Goal: Transaction & Acquisition: Subscribe to service/newsletter

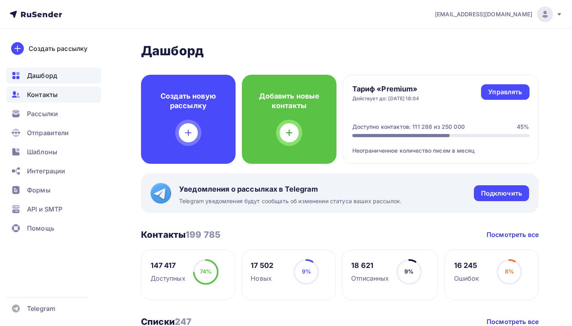
click at [41, 91] on span "Контакты" at bounding box center [42, 95] width 31 height 10
click at [42, 94] on span "Контакты" at bounding box center [42, 95] width 31 height 10
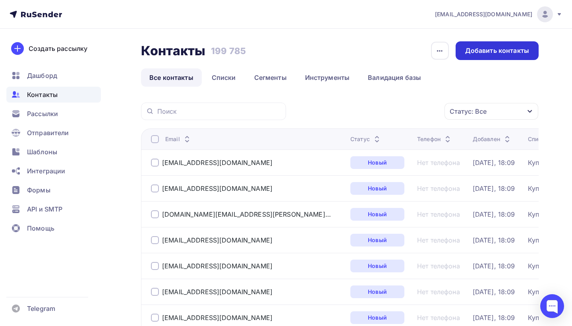
click at [486, 52] on div "Добавить контакты" at bounding box center [497, 50] width 64 height 9
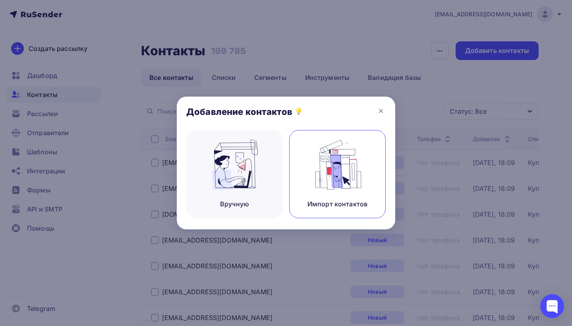
click at [315, 191] on div "Импорт контактов" at bounding box center [337, 174] width 96 height 88
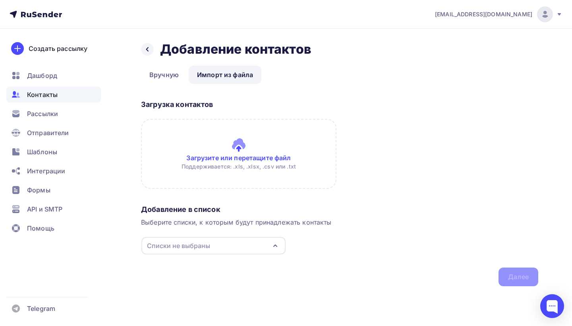
click at [212, 158] on input "file" at bounding box center [238, 154] width 195 height 70
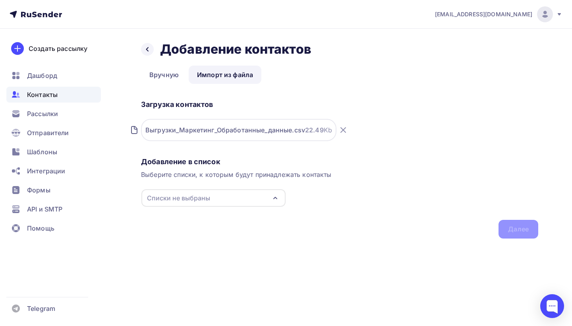
click at [189, 202] on div "Списки не выбраны" at bounding box center [178, 198] width 63 height 10
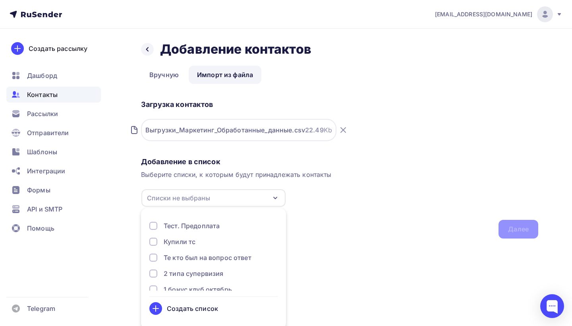
scroll to position [3, 0]
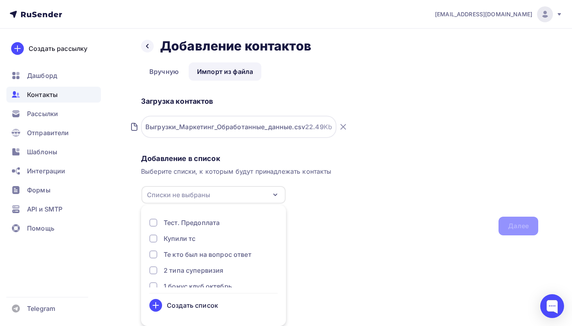
click at [182, 304] on div "Создать список" at bounding box center [192, 305] width 51 height 10
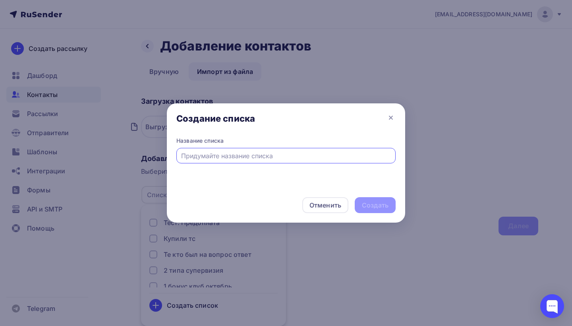
scroll to position [0, 0]
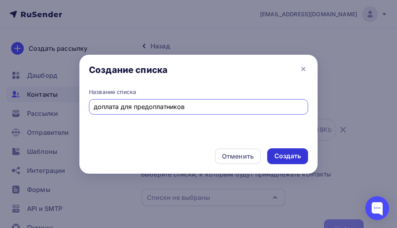
type input "доплата для предоплатников"
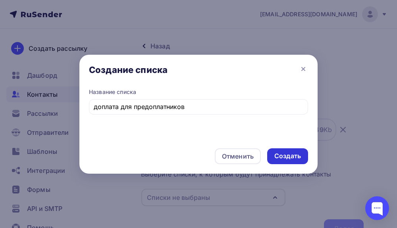
click at [278, 154] on div "Создать" at bounding box center [287, 156] width 27 height 9
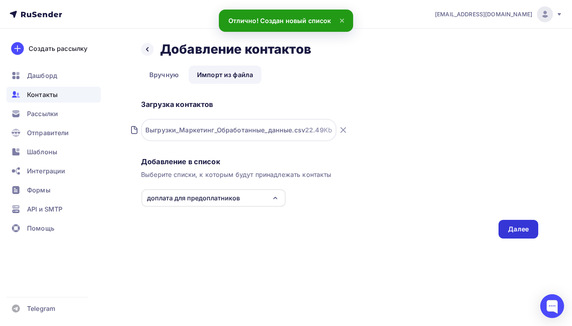
click at [519, 229] on div "Далее" at bounding box center [518, 228] width 21 height 9
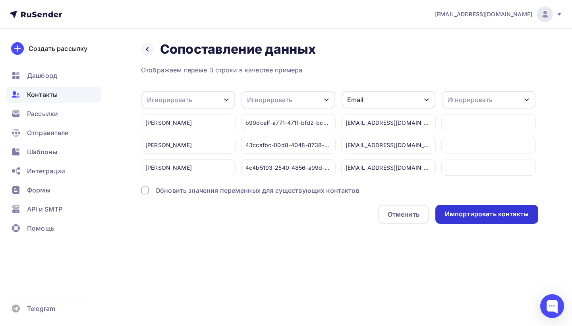
click at [499, 208] on div "Импортировать контакты" at bounding box center [486, 213] width 103 height 19
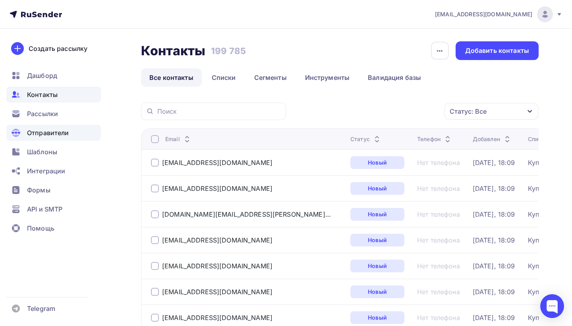
click at [39, 130] on span "Отправители" at bounding box center [48, 133] width 42 height 10
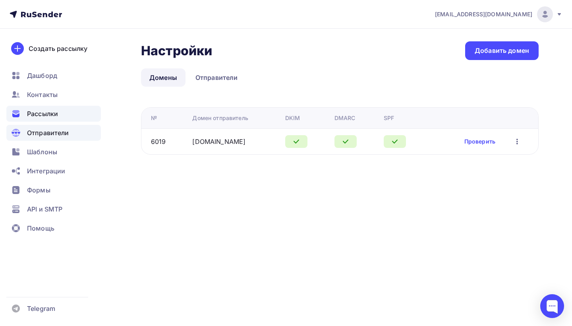
click at [41, 109] on span "Рассылки" at bounding box center [42, 114] width 31 height 10
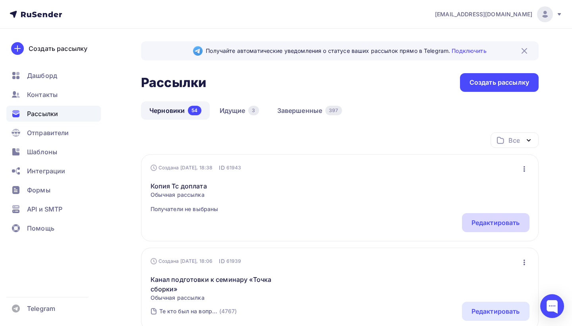
click at [504, 220] on div "Редактировать" at bounding box center [495, 223] width 48 height 10
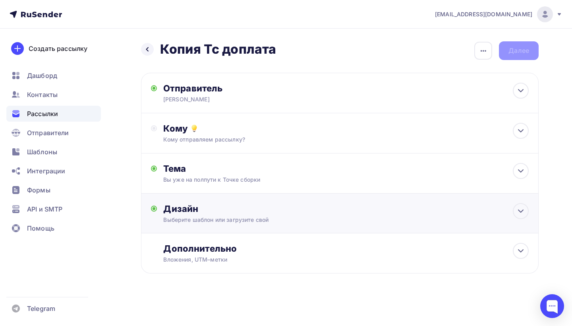
click at [252, 210] on div "Дизайн" at bounding box center [345, 208] width 365 height 11
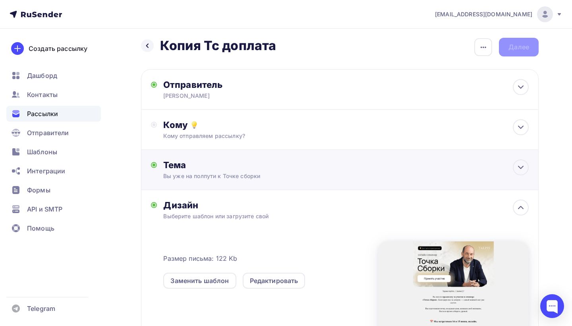
scroll to position [8, 0]
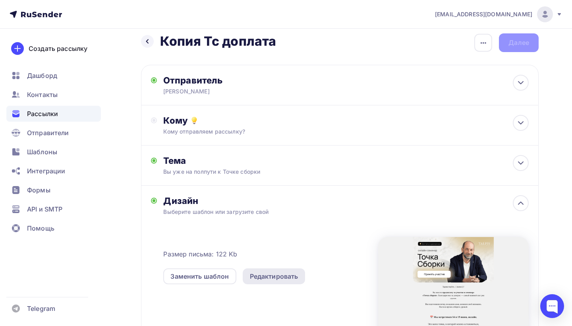
click at [270, 275] on div "Редактировать" at bounding box center [274, 276] width 48 height 10
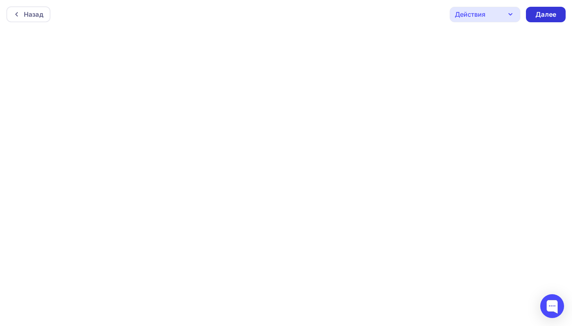
click at [551, 11] on div "Далее" at bounding box center [545, 14] width 21 height 9
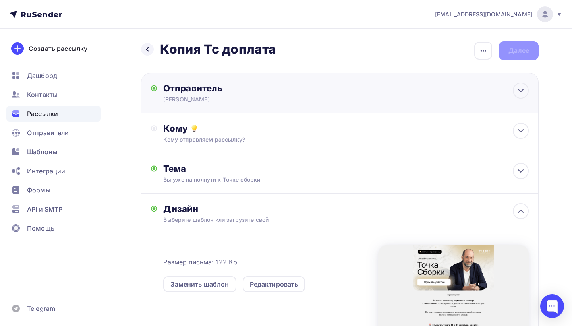
click at [276, 105] on div "Отправитель Леонид Тальпис Email * info@ut-newlightconsult.com info@ut-newlight…" at bounding box center [339, 93] width 397 height 40
type input "Леонид Тальпис"
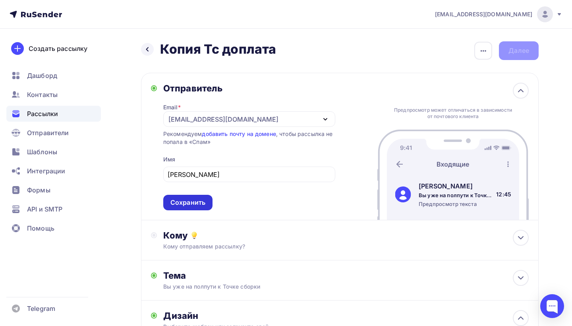
click at [202, 200] on div "Сохранить" at bounding box center [187, 202] width 35 height 9
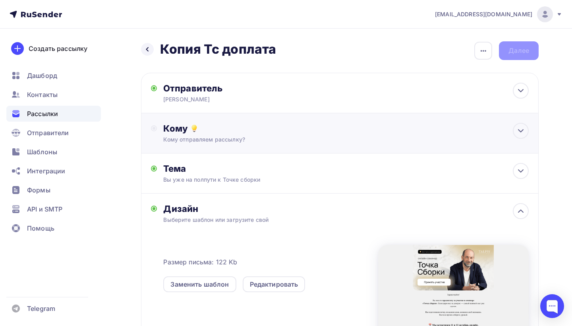
click at [220, 135] on div "Кому Кому отправляем рассылку? Списки получателей Выберите список Все списки id…" at bounding box center [345, 133] width 365 height 21
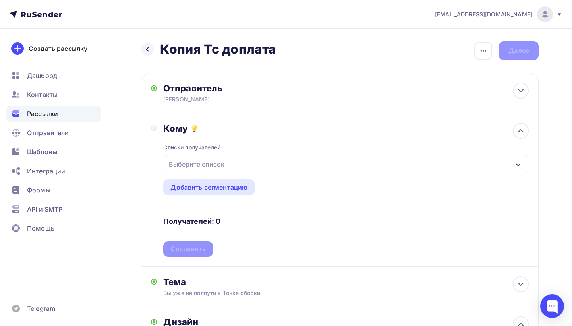
click at [204, 165] on div "Выберите список" at bounding box center [197, 164] width 62 height 14
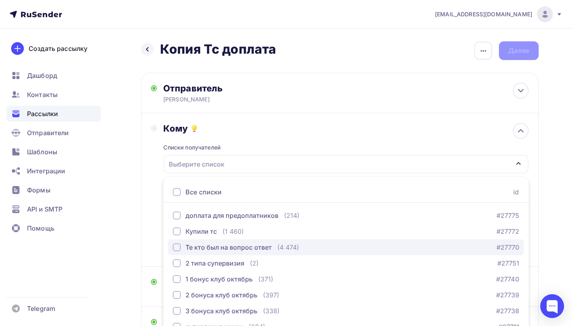
scroll to position [57, 0]
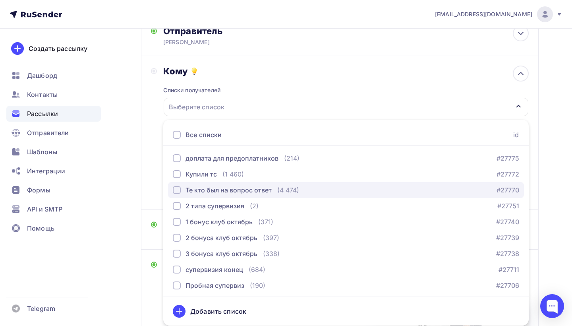
click at [219, 163] on div "доплата для предоплатников" at bounding box center [231, 158] width 93 height 10
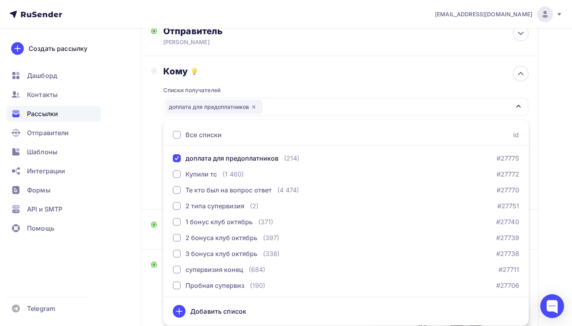
click at [147, 168] on div "Кому Списки получателей доплата для предоплатников Все списки id доплата для пр…" at bounding box center [339, 132] width 397 height 153
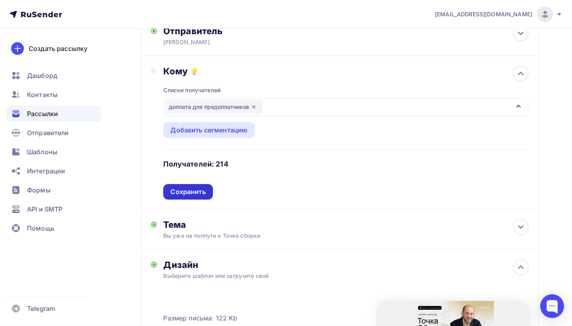
click at [172, 194] on div "Сохранить" at bounding box center [187, 191] width 35 height 9
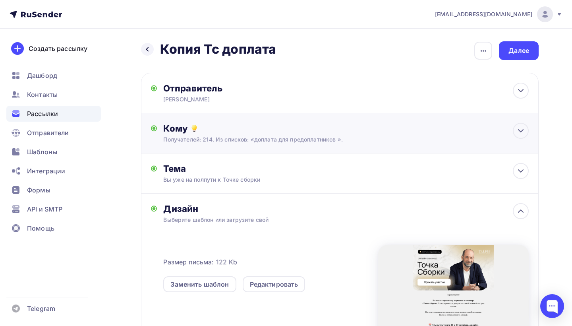
scroll to position [0, 0]
click at [224, 170] on div "Тема" at bounding box center [241, 168] width 157 height 11
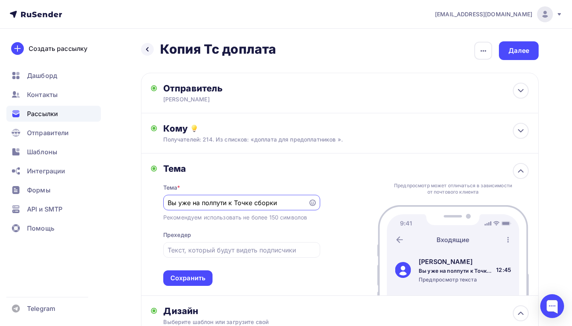
drag, startPoint x: 283, startPoint y: 203, endPoint x: 160, endPoint y: 200, distance: 123.1
click at [160, 200] on div "Тема Тема * Вы уже на полпути к Точке сборки Рекомендуем использовать не более …" at bounding box center [235, 224] width 169 height 123
click at [477, 50] on div "button" at bounding box center [483, 51] width 18 height 18
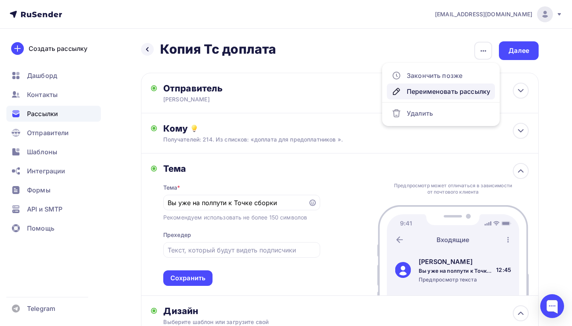
click at [442, 90] on div "Переименовать рассылку" at bounding box center [440, 92] width 98 height 10
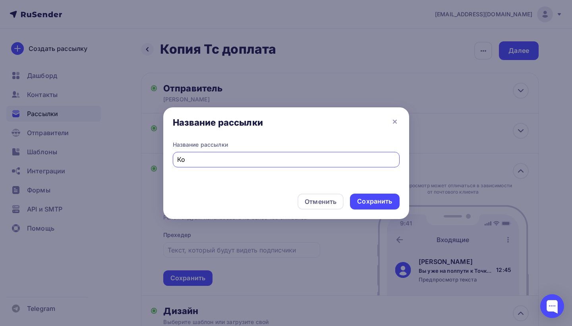
type input "К"
type input "Вы уже на полпути к Точке сборки"
click at [375, 199] on div "Сохранить" at bounding box center [374, 201] width 35 height 9
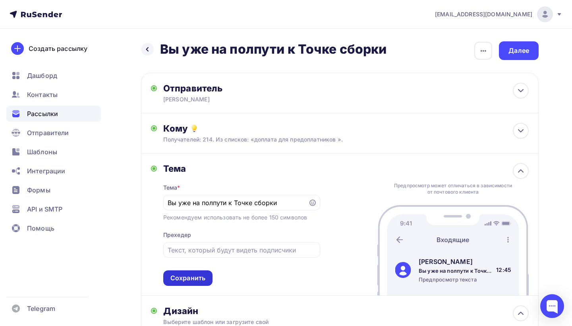
click at [190, 277] on div "Сохранить" at bounding box center [187, 277] width 35 height 9
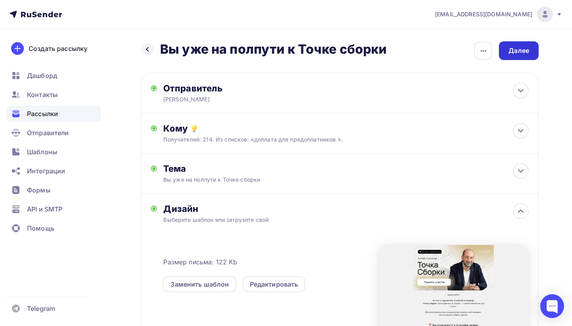
click at [513, 47] on div "Далее" at bounding box center [518, 50] width 21 height 9
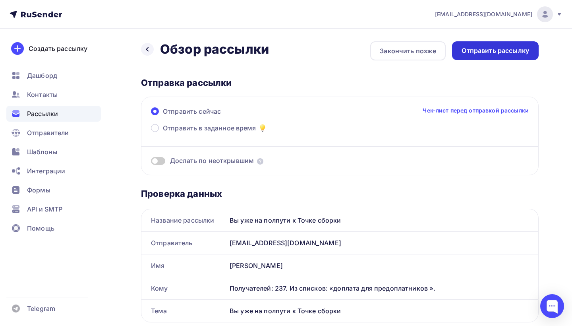
click at [495, 51] on div "Отправить рассылку" at bounding box center [494, 50] width 67 height 9
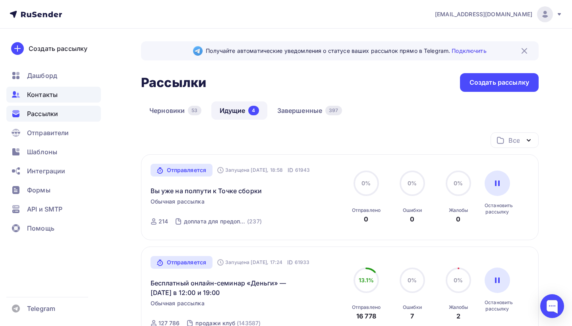
click at [45, 97] on span "Контакты" at bounding box center [42, 95] width 31 height 10
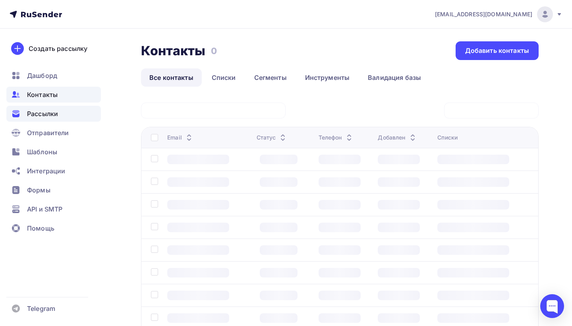
click at [39, 114] on span "Рассылки" at bounding box center [42, 114] width 31 height 10
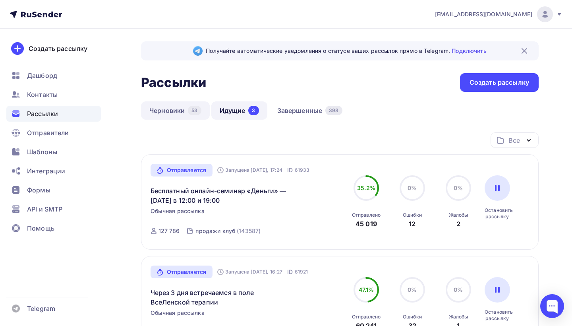
click at [176, 112] on link "Черновики 53" at bounding box center [175, 110] width 69 height 18
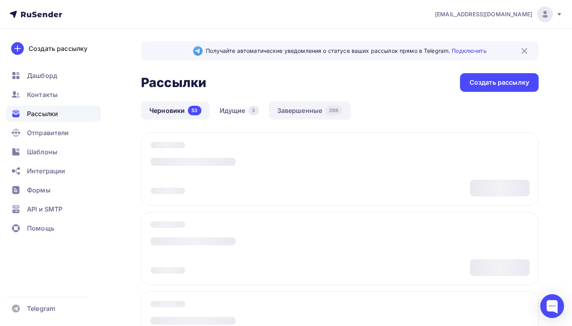
click at [303, 104] on link "Завершенные 398" at bounding box center [310, 110] width 82 height 18
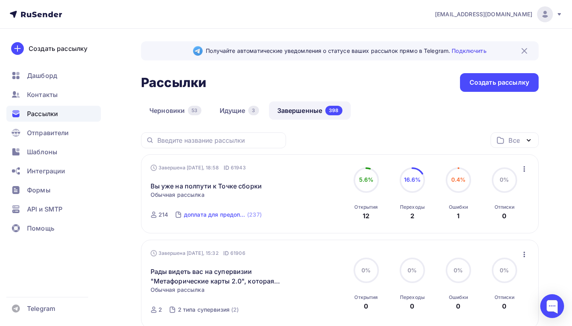
click at [214, 214] on div "доплата для предоплатников" at bounding box center [215, 214] width 62 height 8
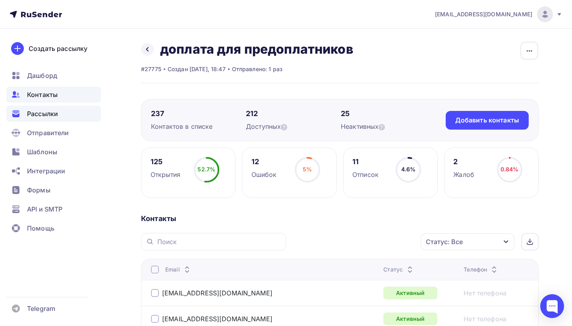
click at [44, 116] on span "Рассылки" at bounding box center [42, 114] width 31 height 10
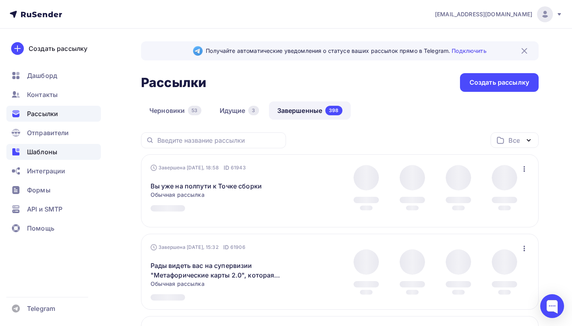
click at [47, 151] on span "Шаблоны" at bounding box center [42, 152] width 30 height 10
